Goal: Check status: Check status

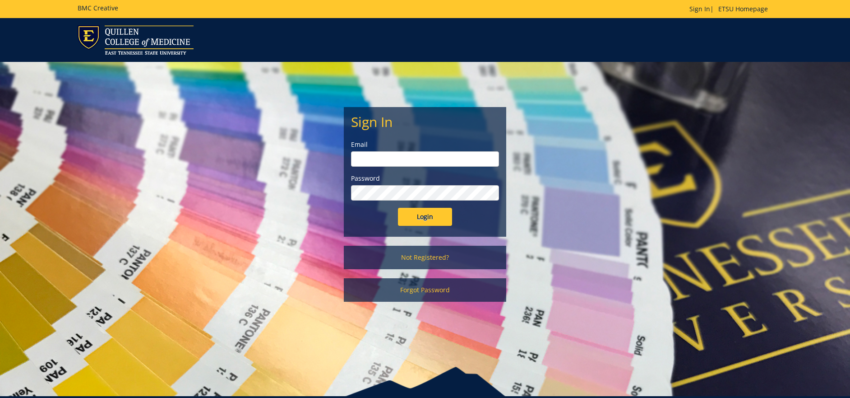
type input "[EMAIL_ADDRESS][DOMAIN_NAME]"
click at [423, 215] on input "Login" at bounding box center [425, 217] width 54 height 18
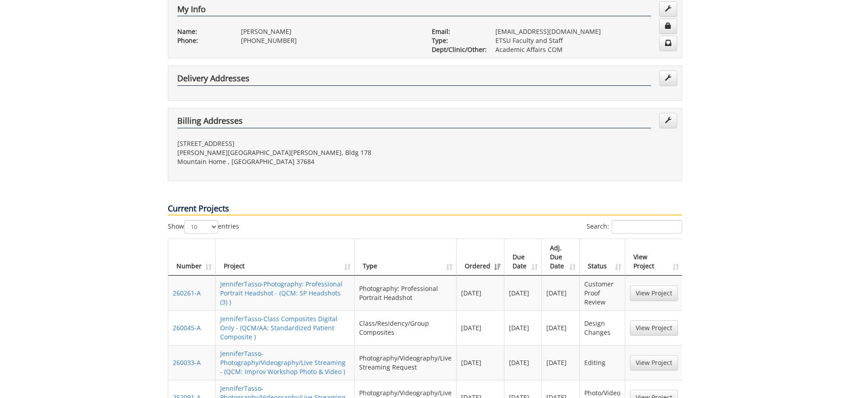
scroll to position [271, 0]
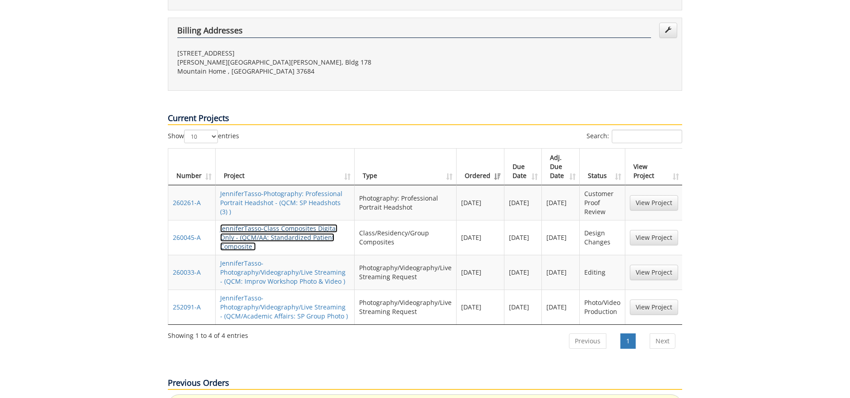
click at [301, 224] on link "JenniferTasso-Class Composites Digital Only - (QCM/AA: Standardized Patient Com…" at bounding box center [278, 237] width 117 height 27
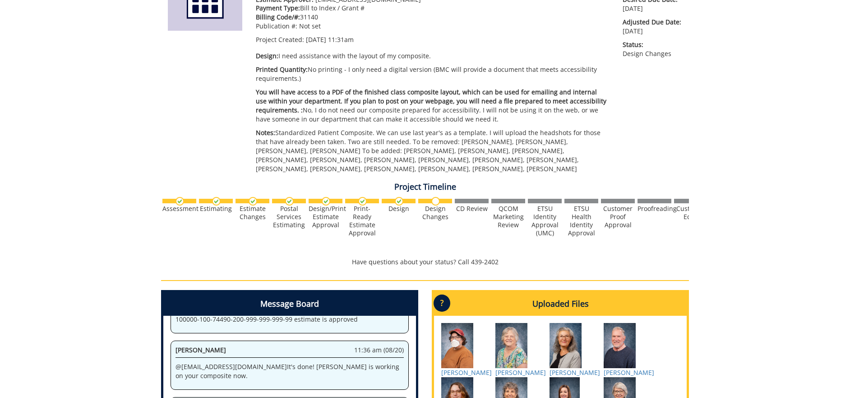
scroll to position [204, 0]
